Goal: Go to known website: Go to known website

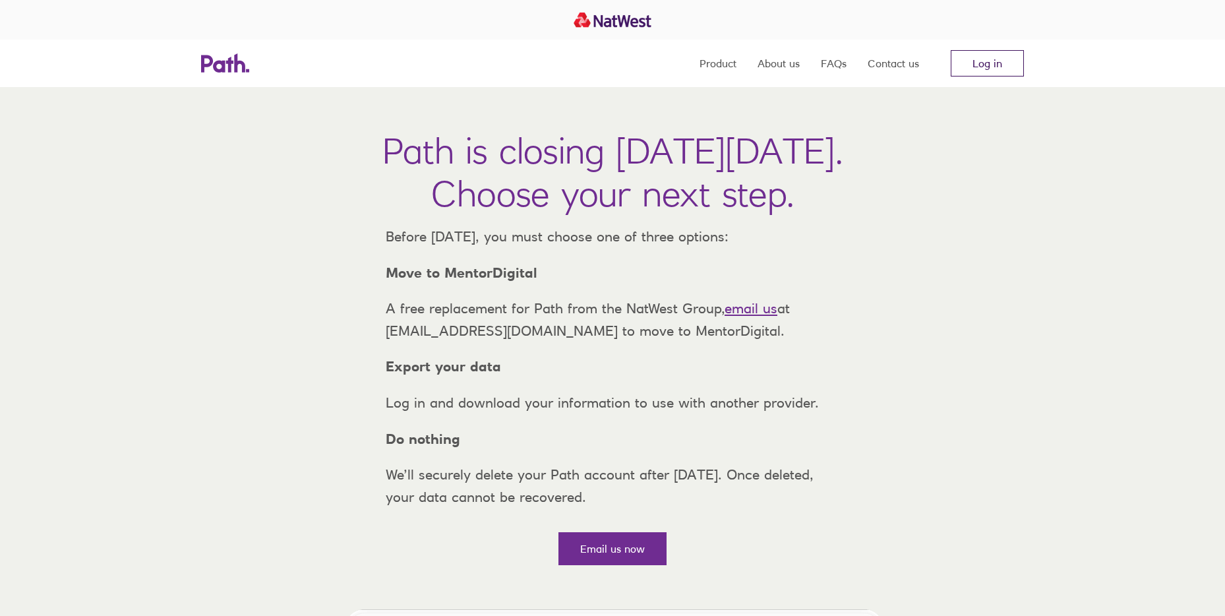
click at [979, 63] on link "Log in" at bounding box center [987, 63] width 73 height 26
